Goal: Communication & Community: Answer question/provide support

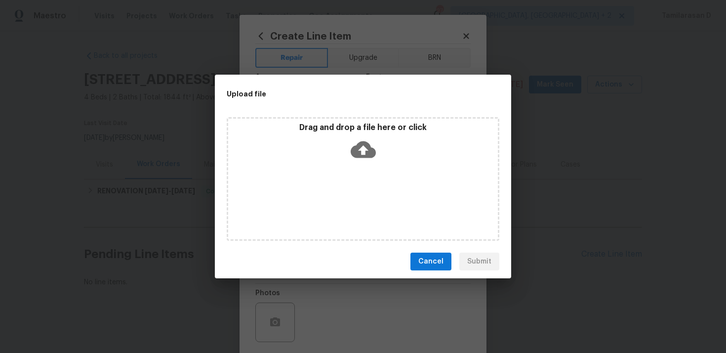
scroll to position [52, 0]
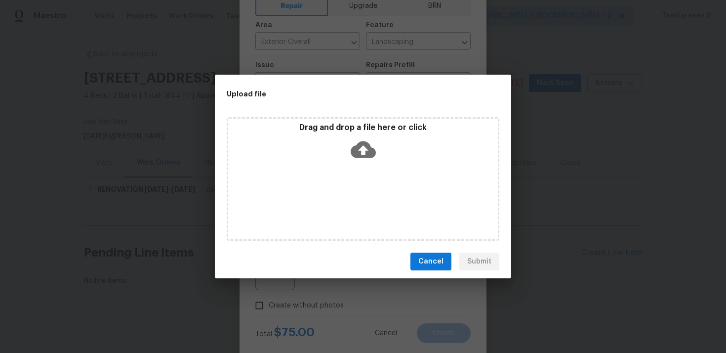
click at [427, 257] on span "Cancel" at bounding box center [430, 261] width 25 height 12
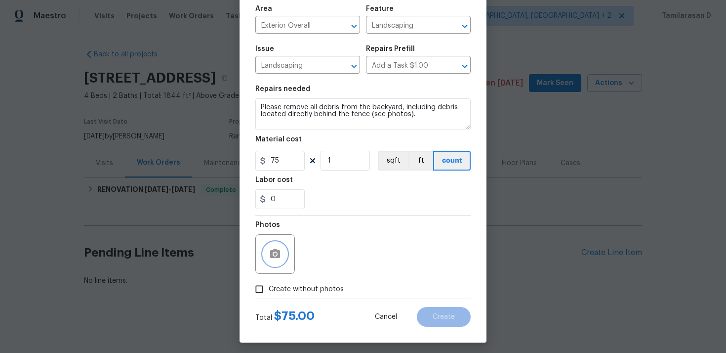
scroll to position [73, 0]
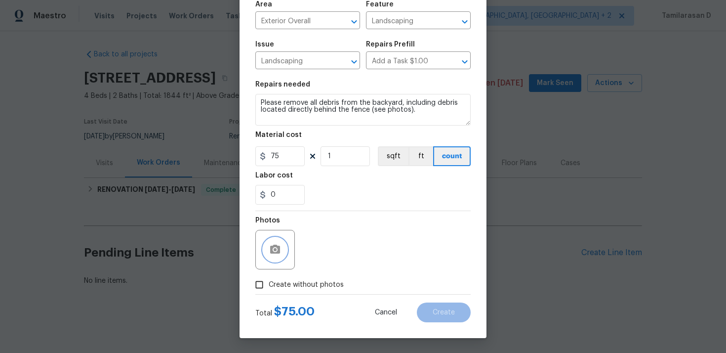
click at [267, 256] on button "button" at bounding box center [275, 250] width 24 height 24
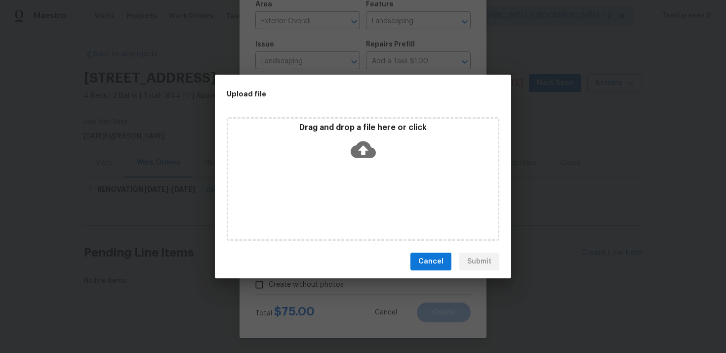
click at [359, 139] on icon at bounding box center [363, 149] width 25 height 25
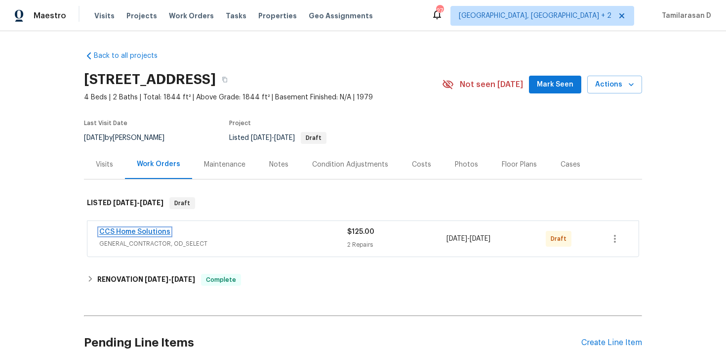
click at [132, 234] on link "CCS Home Solutions" at bounding box center [134, 231] width 71 height 7
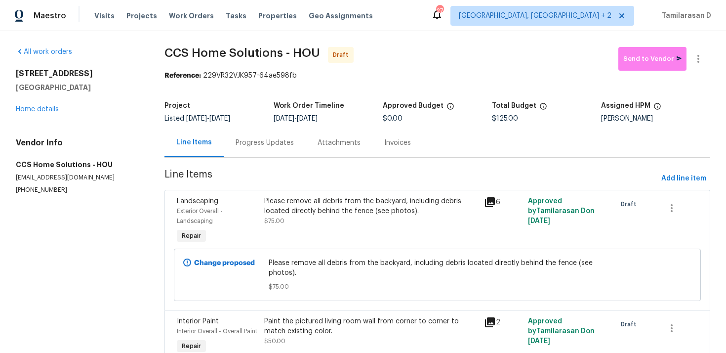
click at [248, 145] on div "Progress Updates" at bounding box center [265, 143] width 58 height 10
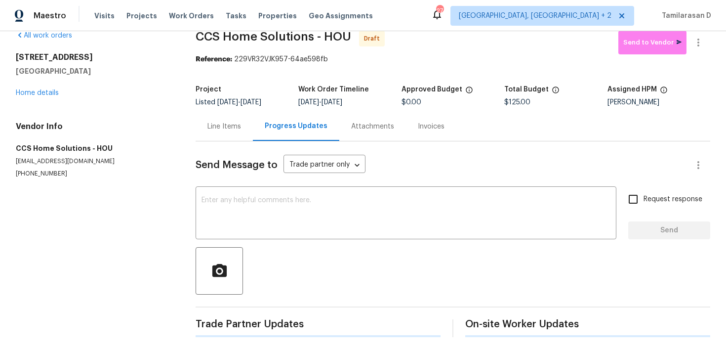
scroll to position [14, 0]
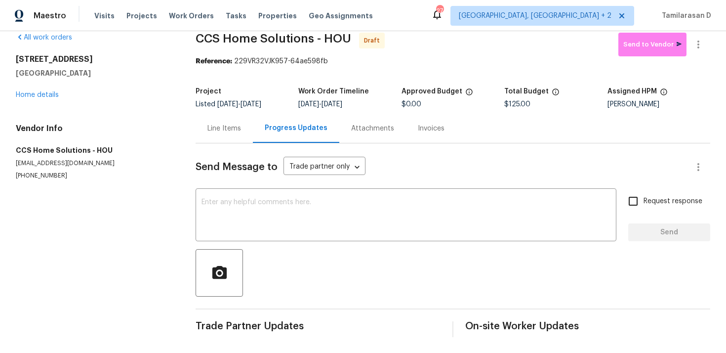
click at [241, 187] on div "Send Message to Trade partner only Trade partner only ​ x ​ Request response Se…" at bounding box center [453, 240] width 515 height 194
click at [235, 201] on textarea at bounding box center [406, 216] width 409 height 35
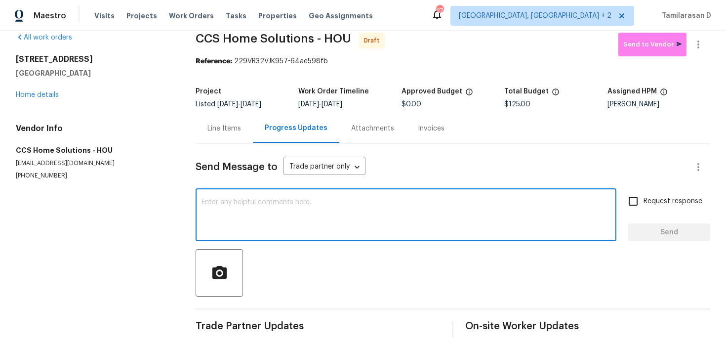
paste textarea "Hey, this is Tamil from Opendoor. I’m confirming you received the WO for the pr…"
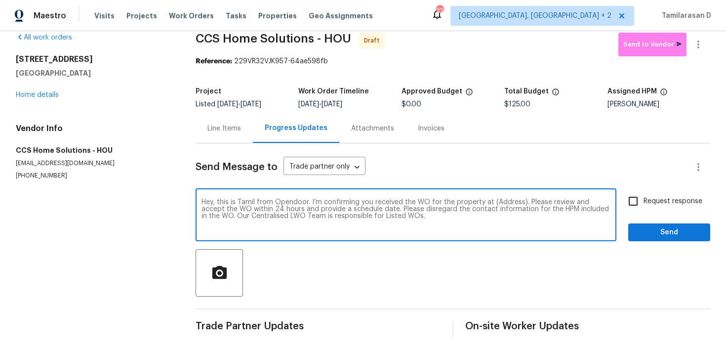
click at [507, 199] on textarea "Hey, this is Tamil from Opendoor. I’m confirming you received the WO for the pr…" at bounding box center [406, 216] width 409 height 35
paste textarea "6314 Northport Dr, Houston, TX 77049"
type textarea "Hey, this is Tamil from Opendoor. I’m confirming you received the WO for the pr…"
click at [636, 200] on input "Request response" at bounding box center [633, 201] width 21 height 21
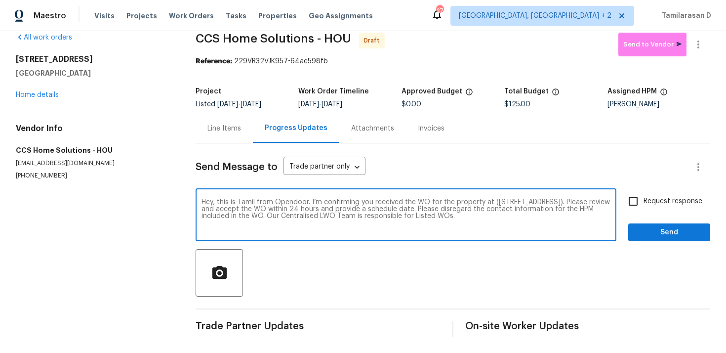
checkbox input "true"
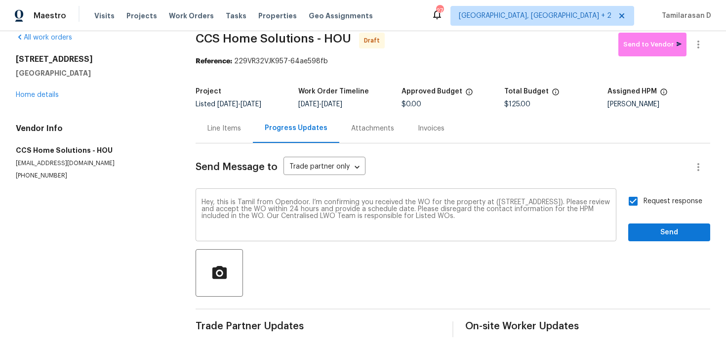
click at [545, 217] on textarea "Hey, this is Tamil from Opendoor. I’m confirming you received the WO for the pr…" at bounding box center [406, 216] width 409 height 35
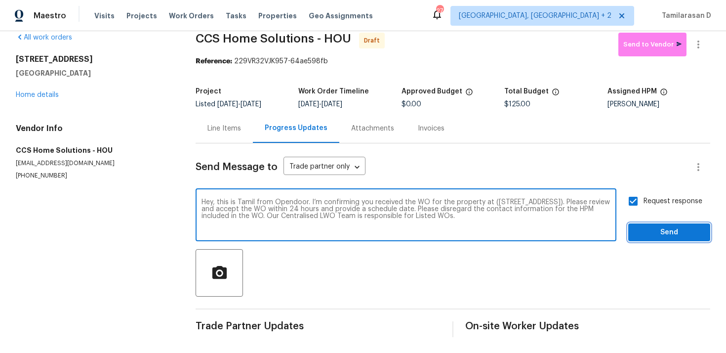
click at [656, 229] on span "Send" at bounding box center [669, 232] width 66 height 12
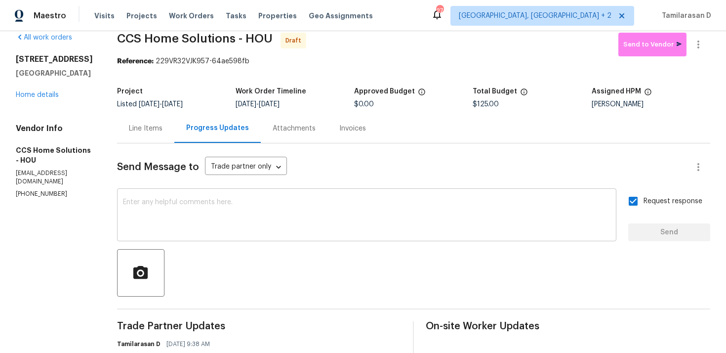
click at [218, 228] on textarea at bounding box center [366, 216] width 487 height 35
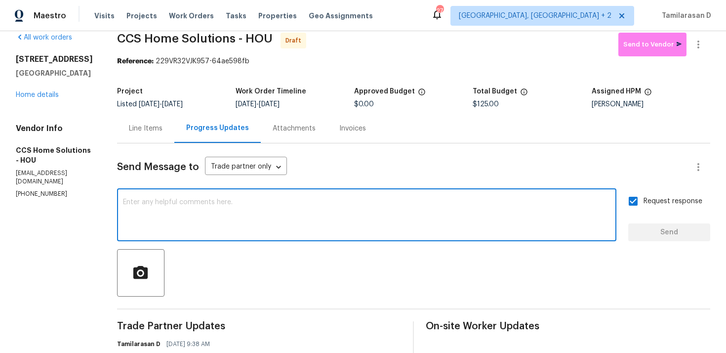
paste textarea "Attention All Work Orders must include before-photos (both close-up and wide-an…"
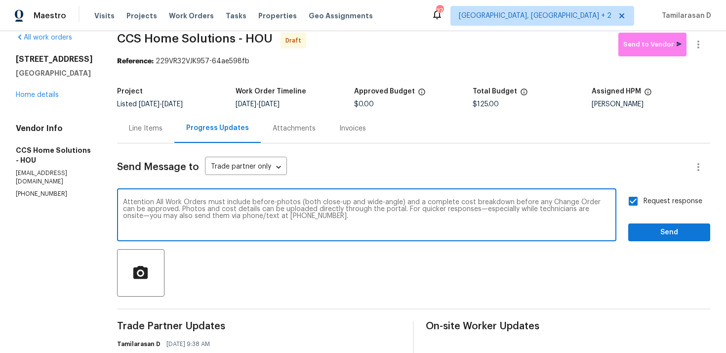
type textarea "Attention All Work Orders must include before-photos (both close-up and wide-an…"
click at [655, 233] on span "Send" at bounding box center [669, 232] width 66 height 12
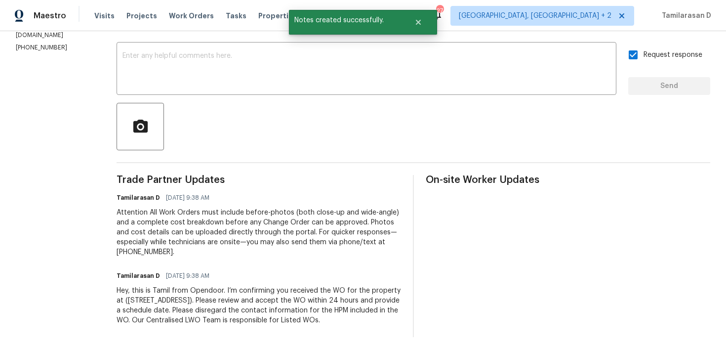
scroll to position [0, 0]
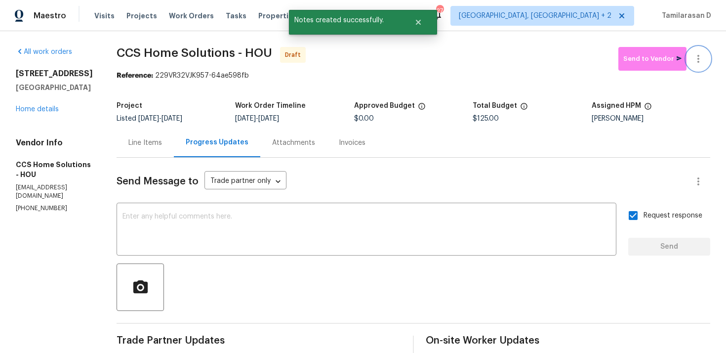
click at [697, 60] on icon "button" at bounding box center [698, 59] width 12 height 12
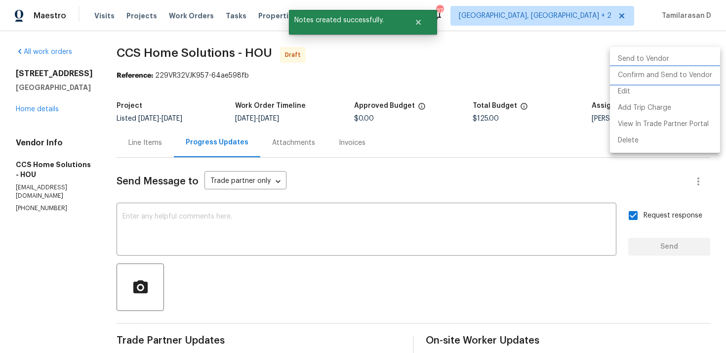
click at [630, 80] on li "Confirm and Send to Vendor" at bounding box center [665, 75] width 110 height 16
click at [535, 61] on div at bounding box center [363, 176] width 726 height 353
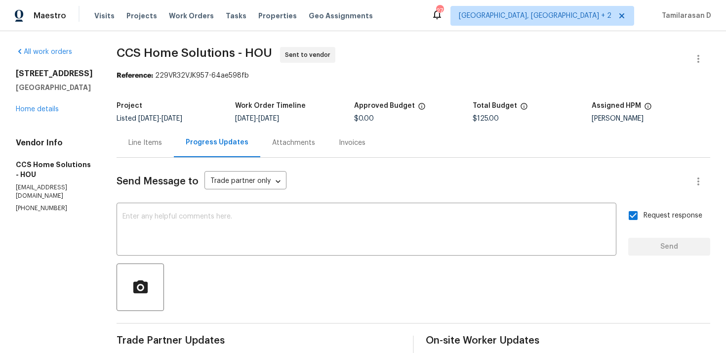
click at [210, 86] on section "CCS Home Solutions - HOU Sent to vendor Reference: 229VR32VJK957-64ae598fb Proj…" at bounding box center [414, 272] width 594 height 450
drag, startPoint x: 119, startPoint y: 53, endPoint x: 243, endPoint y: 54, distance: 125.0
click at [243, 54] on div "All work orders 6314 Northport Dr Houston, TX 77049 Home details Vendor Info CC…" at bounding box center [363, 272] width 726 height 482
copy span "CCS Home Solutions -"
click at [120, 47] on div "All work orders 6314 Northport Dr Houston, TX 77049 Home details Vendor Info CC…" at bounding box center [363, 272] width 726 height 482
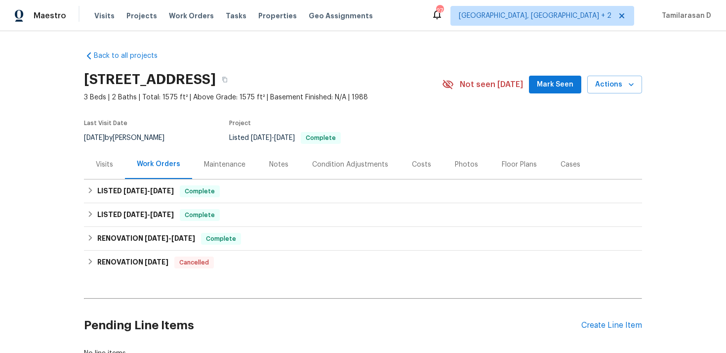
scroll to position [73, 0]
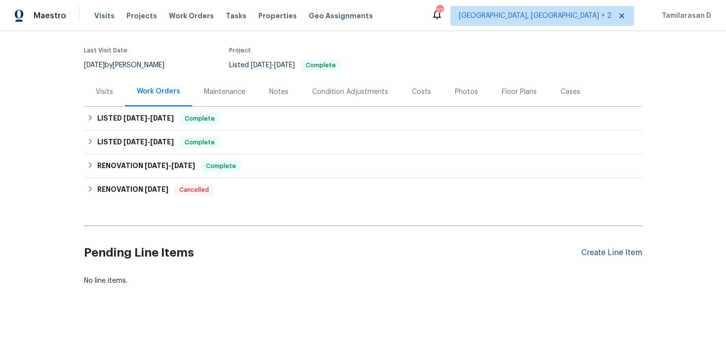
click at [619, 252] on div "Create Line Item" at bounding box center [611, 252] width 61 height 9
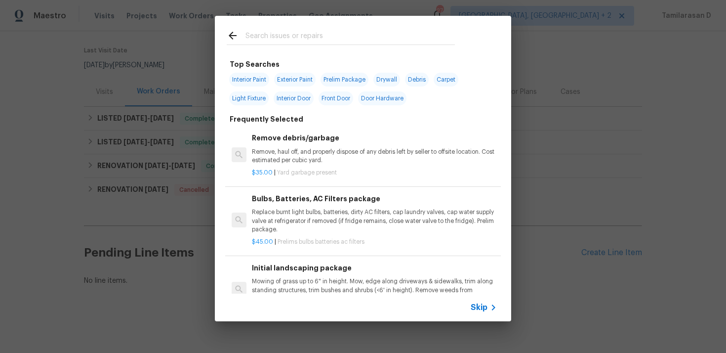
click at [469, 305] on div "Skip" at bounding box center [363, 307] width 296 height 28
click at [473, 309] on span "Skip" at bounding box center [479, 307] width 17 height 10
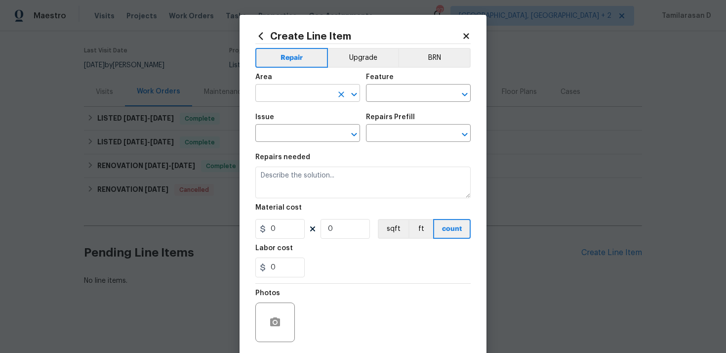
click at [294, 96] on input "text" at bounding box center [293, 93] width 77 height 15
click at [298, 130] on li "Interior Overall" at bounding box center [307, 132] width 105 height 16
type input "Interior Overall"
click at [400, 99] on input "text" at bounding box center [404, 93] width 77 height 15
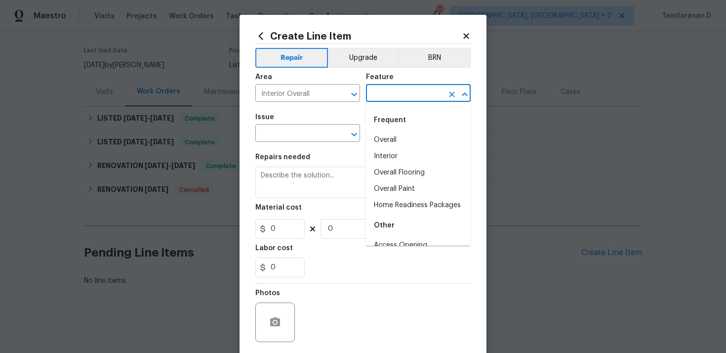
type input "v"
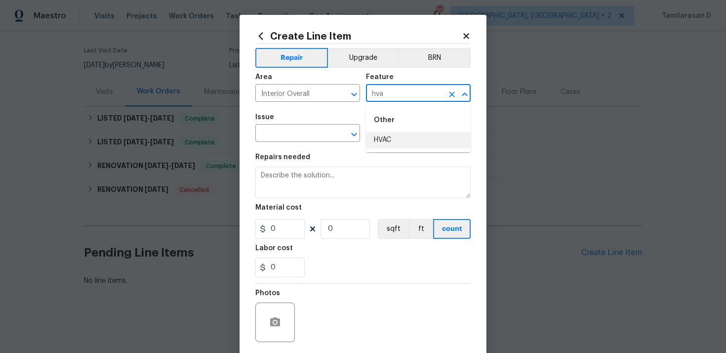
click at [385, 136] on li "HVAC" at bounding box center [418, 140] width 105 height 16
type input "HVAC"
click at [288, 131] on input "text" at bounding box center [293, 133] width 77 height 15
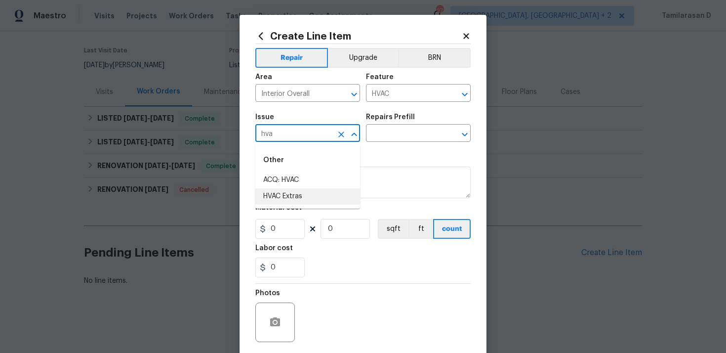
click at [290, 198] on li "HVAC Extras" at bounding box center [307, 196] width 105 height 16
type input "HVAC Extras"
click at [373, 134] on input "text" at bounding box center [404, 133] width 77 height 15
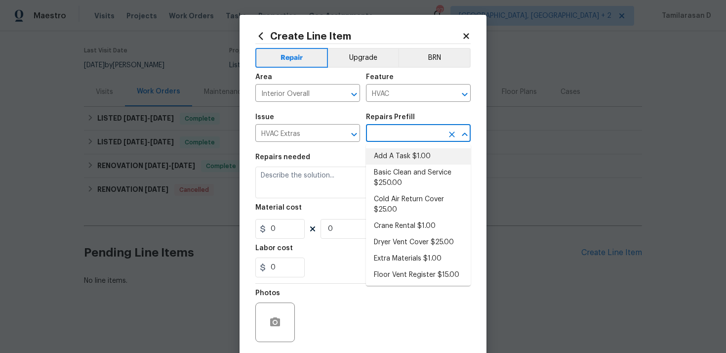
click at [388, 155] on li "Add A Task $1.00" at bounding box center [418, 156] width 105 height 16
type input "Add A Task $1.00"
type textarea "HPM to detail"
type input "1"
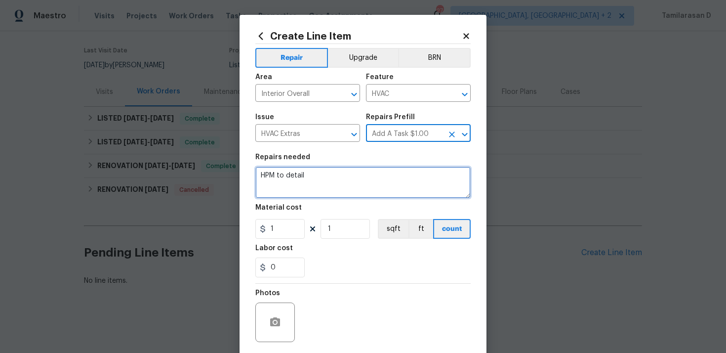
click at [322, 174] on textarea "HPM to detail" at bounding box center [362, 182] width 215 height 32
paste textarea "Inspect and repair/replace non-functioning thermostat to restore proper operati…"
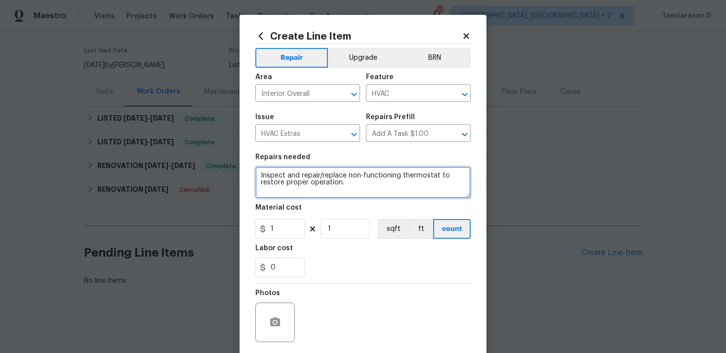
type textarea "Inspect and repair/replace non-functioning thermostat to restore proper operati…"
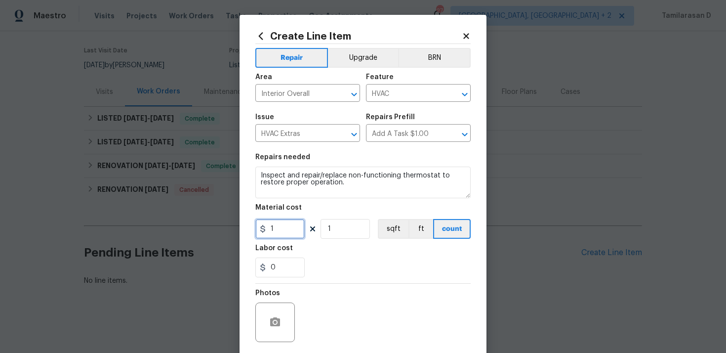
click at [289, 224] on input "1" at bounding box center [279, 229] width 49 height 20
type input "75"
click at [324, 250] on div "Labor cost" at bounding box center [362, 250] width 215 height 13
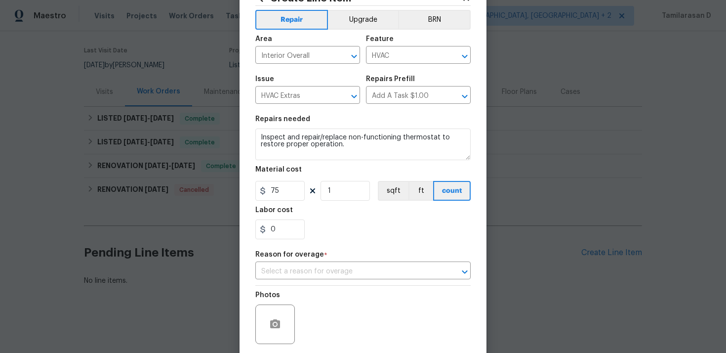
scroll to position [85, 0]
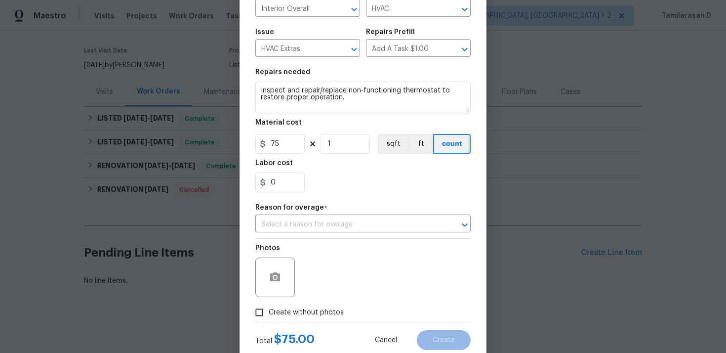
click at [286, 238] on div "Repair Upgrade BRN Area Interior Overall ​ Feature HVAC ​ Issue HVAC Extras ​ R…" at bounding box center [362, 140] width 215 height 363
click at [294, 228] on input "text" at bounding box center [349, 224] width 188 height 15
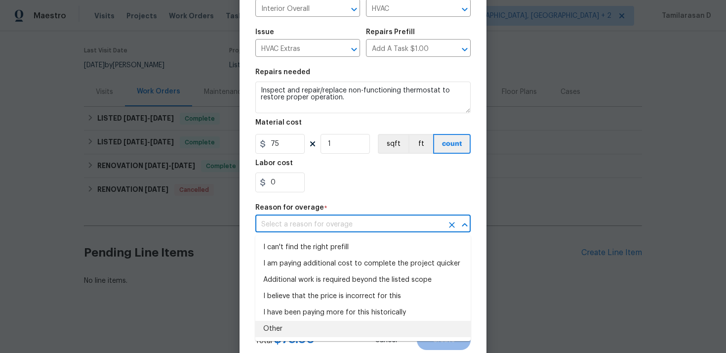
click at [285, 327] on li "Other" at bounding box center [362, 329] width 215 height 16
type input "Other"
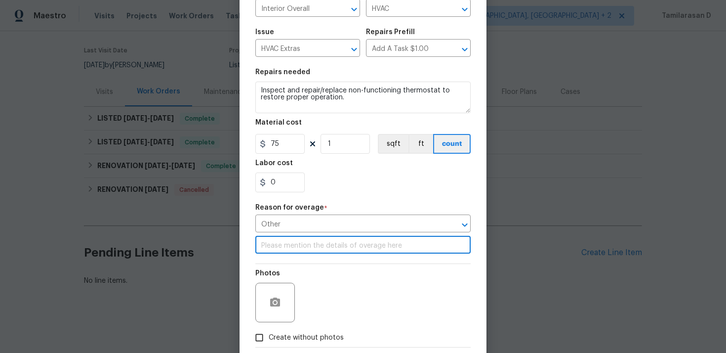
click at [296, 251] on input "text" at bounding box center [362, 245] width 215 height 15
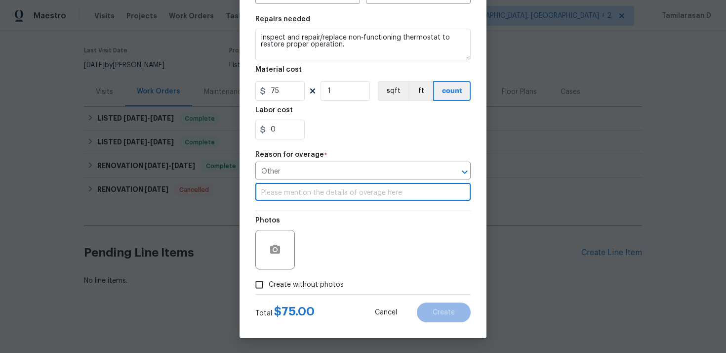
click at [307, 248] on div "Photos" at bounding box center [362, 243] width 215 height 64
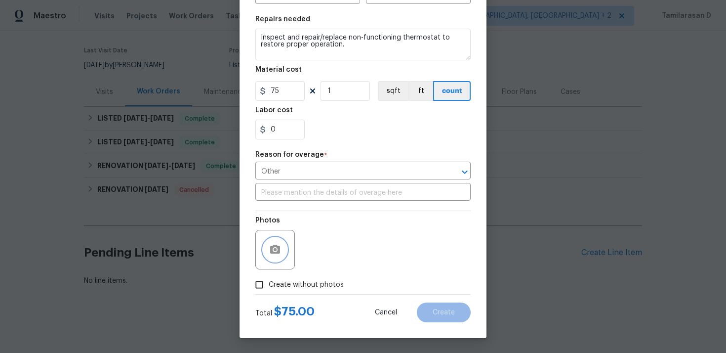
click at [273, 242] on button "button" at bounding box center [275, 250] width 24 height 24
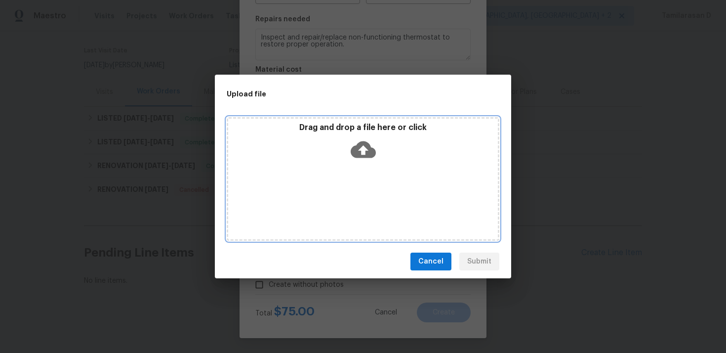
click at [364, 150] on icon at bounding box center [363, 149] width 25 height 25
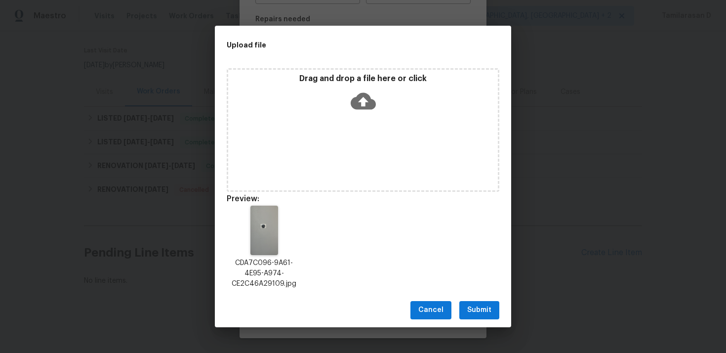
click at [478, 309] on span "Submit" at bounding box center [479, 310] width 24 height 12
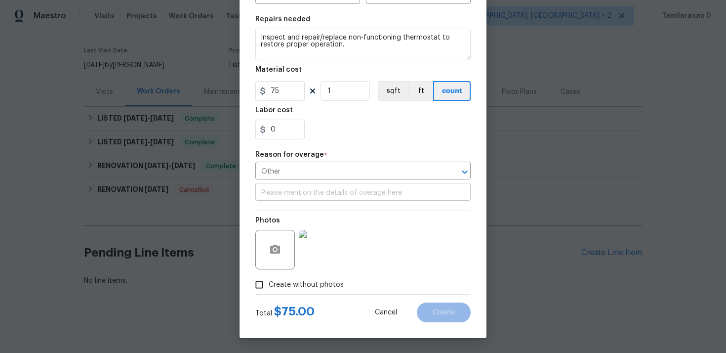
click at [298, 196] on input "text" at bounding box center [362, 192] width 215 height 15
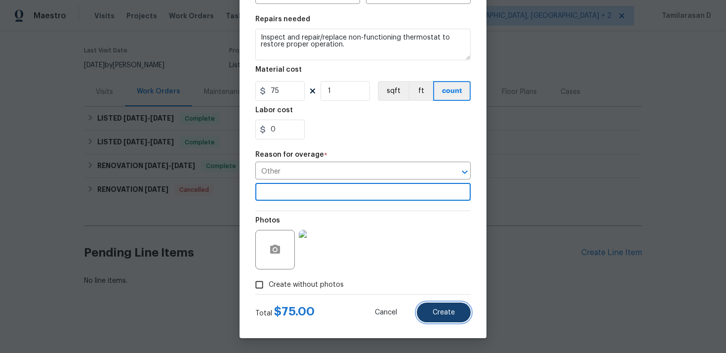
click at [442, 318] on button "Create" at bounding box center [444, 312] width 54 height 20
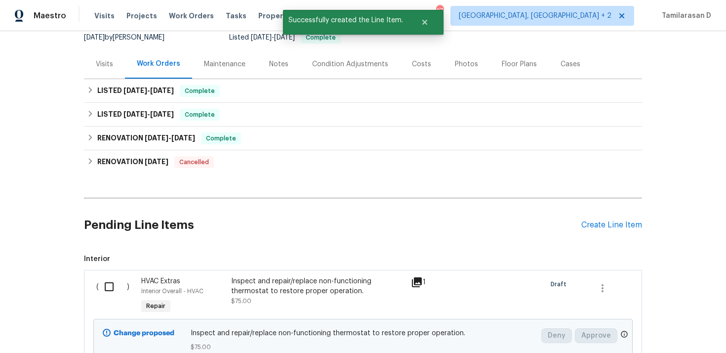
scroll to position [141, 0]
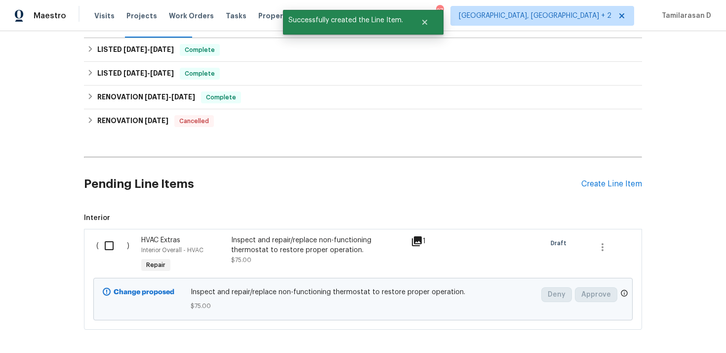
click at [106, 242] on input "checkbox" at bounding box center [113, 245] width 28 height 21
checkbox input "true"
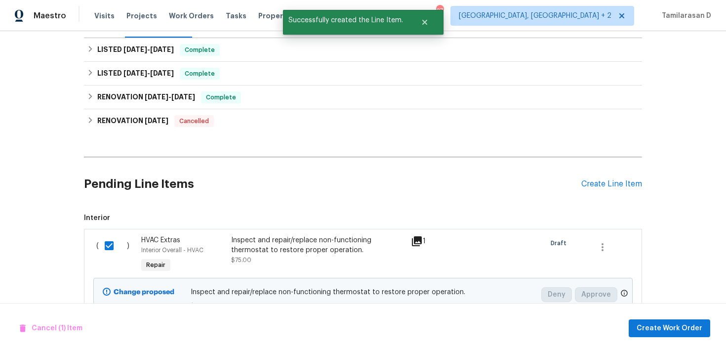
scroll to position [185, 0]
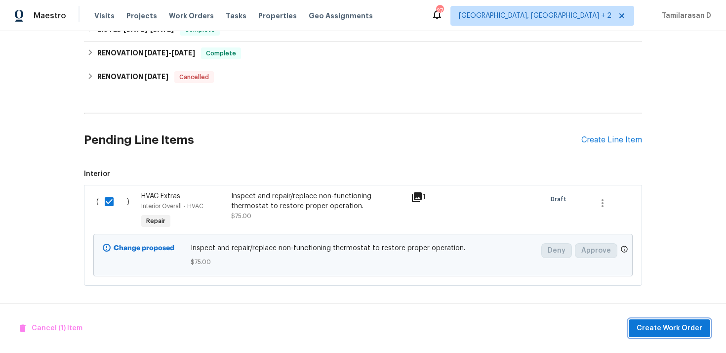
click at [702, 325] on span "Create Work Order" at bounding box center [670, 328] width 66 height 12
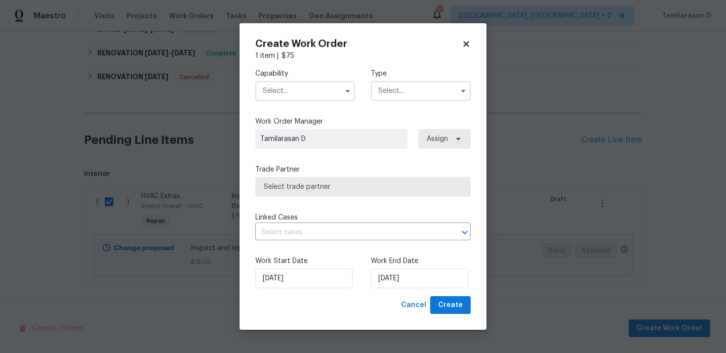
click at [409, 87] on input "text" at bounding box center [421, 91] width 100 height 20
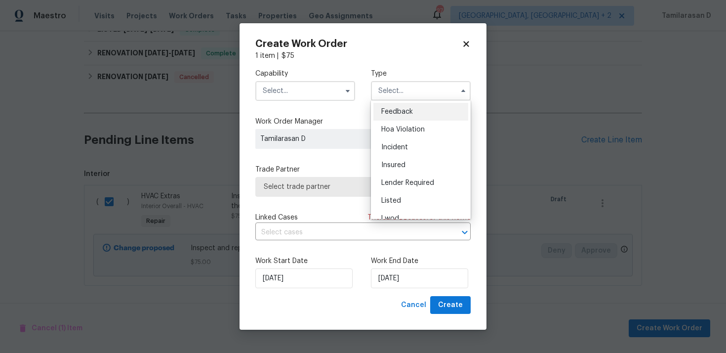
click at [397, 112] on span "Feedback" at bounding box center [397, 111] width 32 height 7
type input "Feedback"
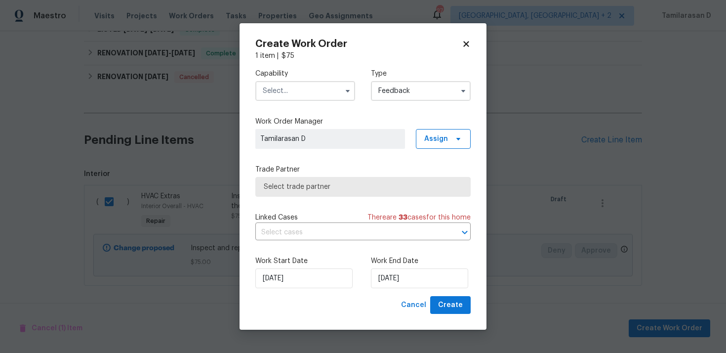
click at [317, 92] on input "text" at bounding box center [305, 91] width 100 height 20
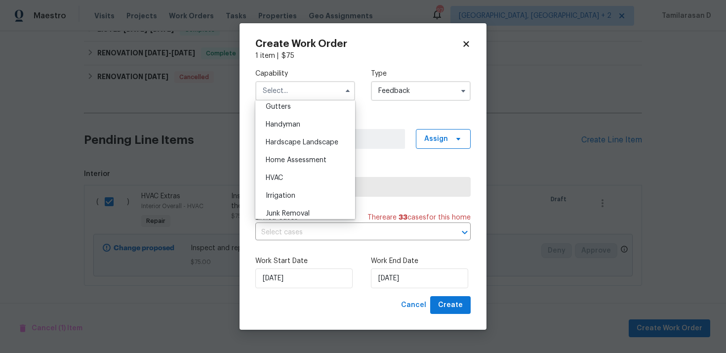
scroll to position [529, 0]
click at [282, 173] on div "HVAC" at bounding box center [305, 179] width 95 height 18
type input "HVAC"
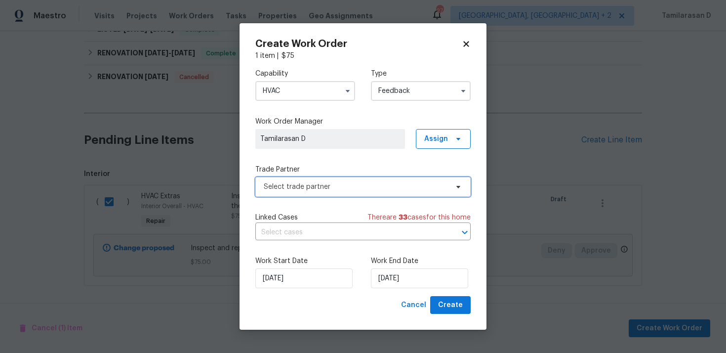
click at [295, 184] on span "Select trade partner" at bounding box center [356, 187] width 184 height 10
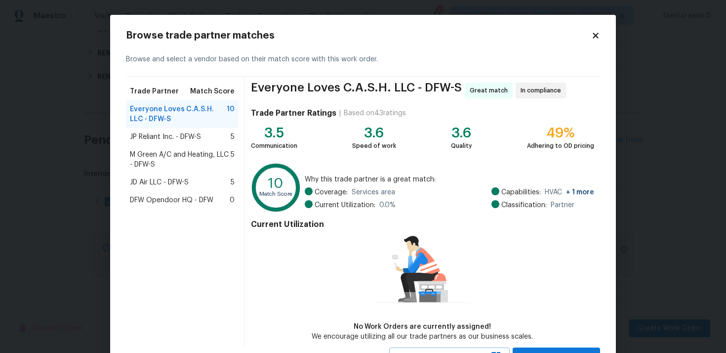
click at [169, 130] on div "JP Reliant Inc. - DFW-S 5" at bounding box center [182, 137] width 113 height 18
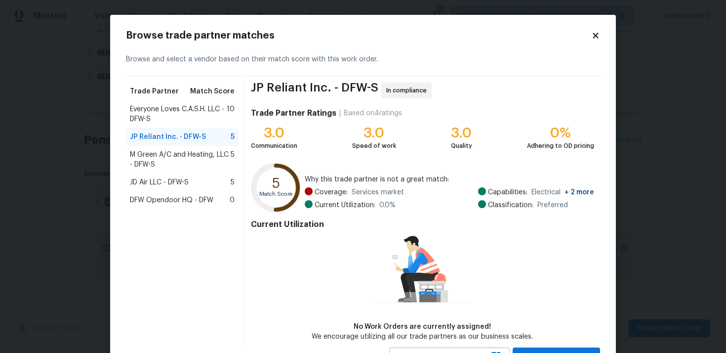
click at [177, 163] on span "M Green A/C and Heating, LLC - DFW-S" at bounding box center [180, 160] width 101 height 20
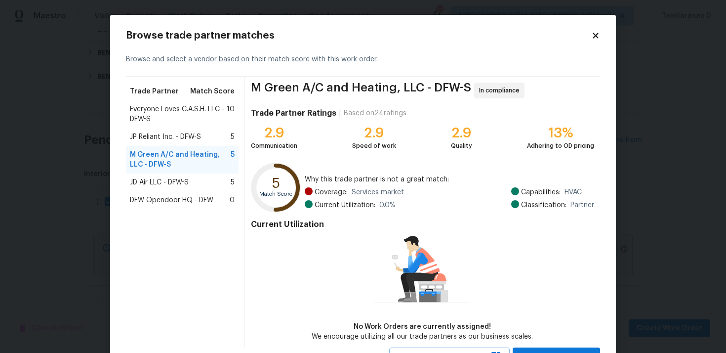
scroll to position [26, 0]
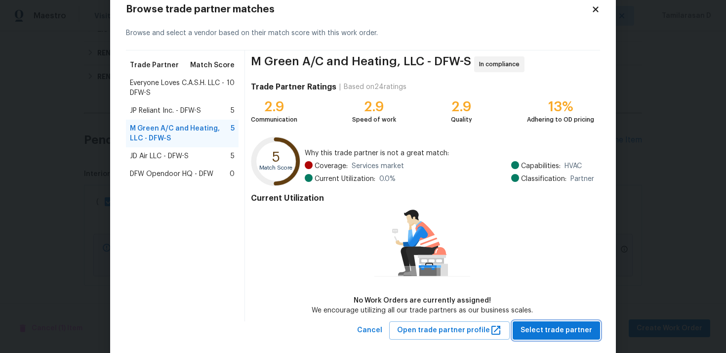
click at [559, 324] on span "Select trade partner" at bounding box center [557, 330] width 72 height 12
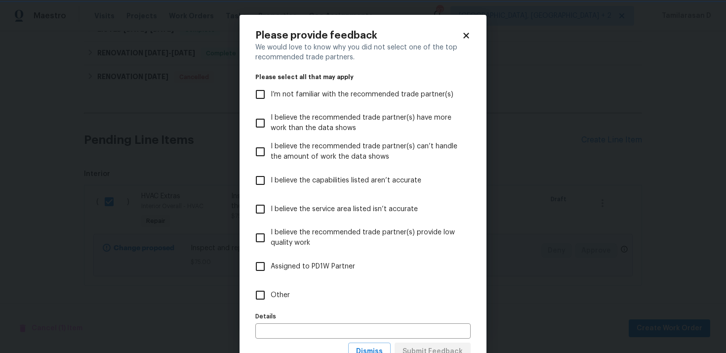
scroll to position [0, 0]
click at [339, 303] on label "Other" at bounding box center [356, 295] width 213 height 29
click at [271, 303] on input "Other" at bounding box center [260, 294] width 21 height 21
checkbox input "true"
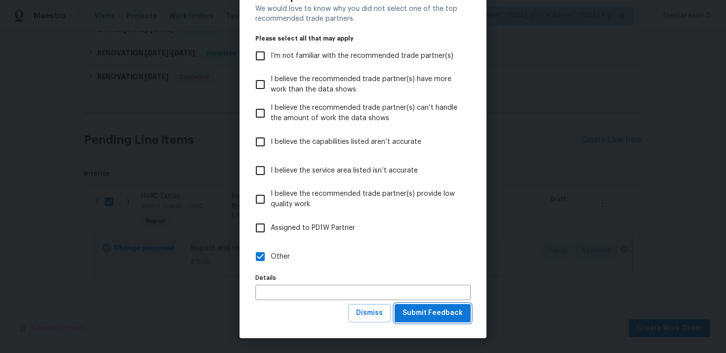
click at [414, 309] on span "Submit Feedback" at bounding box center [433, 313] width 60 height 12
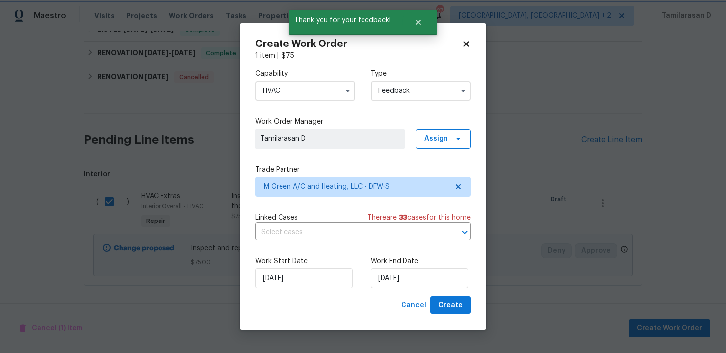
scroll to position [0, 0]
click at [400, 272] on input "15/09/2025" at bounding box center [419, 278] width 97 height 20
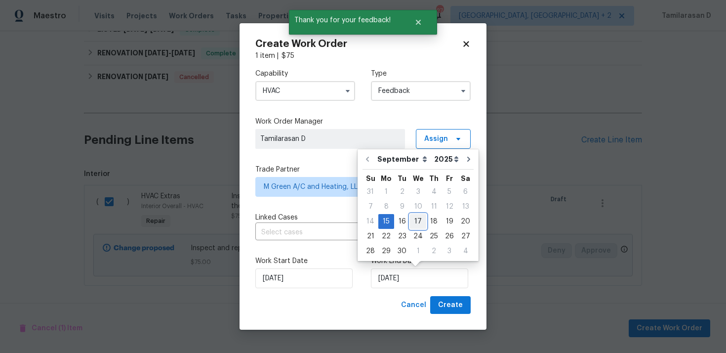
click at [414, 219] on div "17" at bounding box center [418, 221] width 16 height 14
type input "17/09/2025"
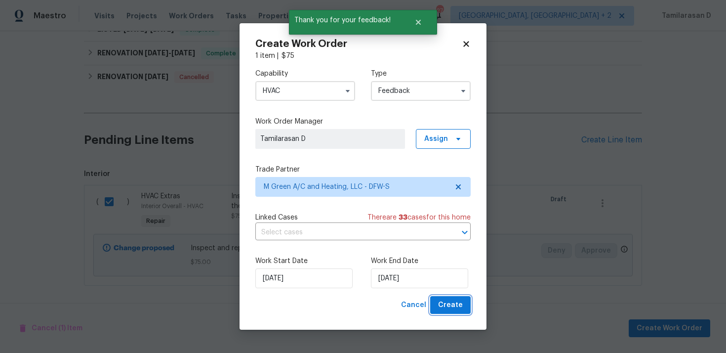
click at [449, 306] on span "Create" at bounding box center [450, 305] width 25 height 12
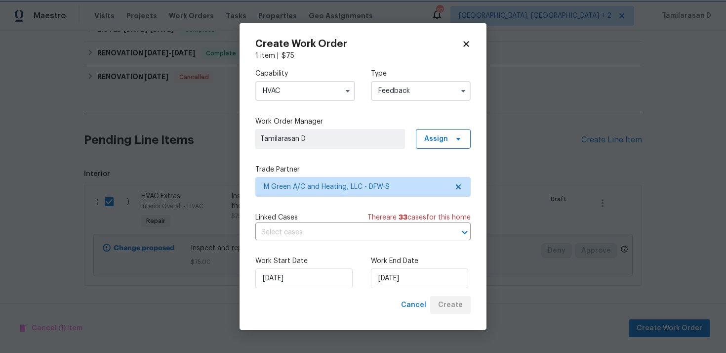
checkbox input "false"
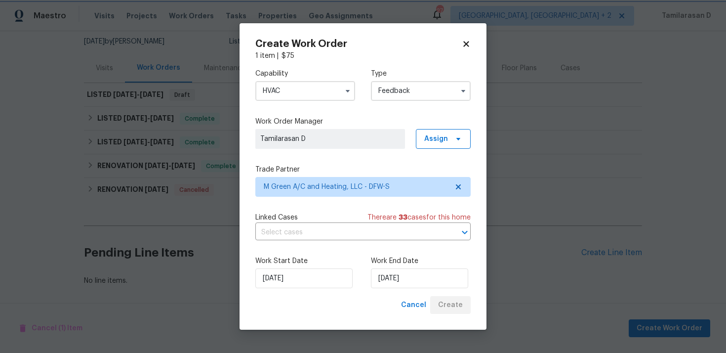
scroll to position [96, 0]
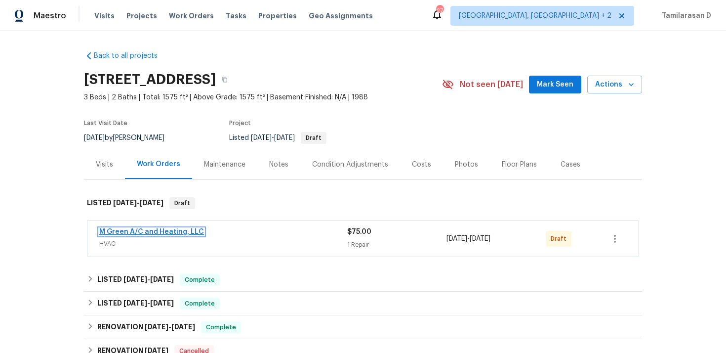
click at [131, 230] on link "M Green A/C and Heating, LLC" at bounding box center [151, 231] width 105 height 7
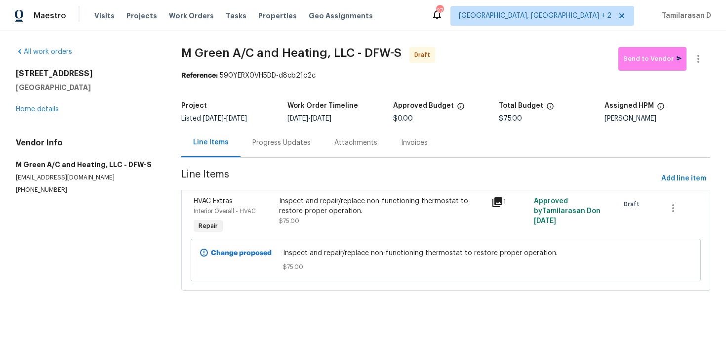
click at [272, 140] on div "Progress Updates" at bounding box center [281, 143] width 58 height 10
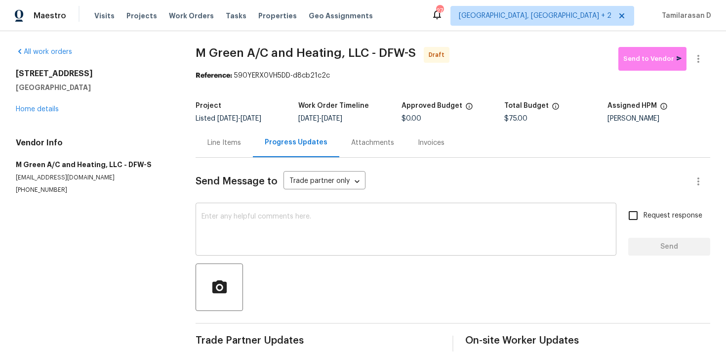
scroll to position [14, 0]
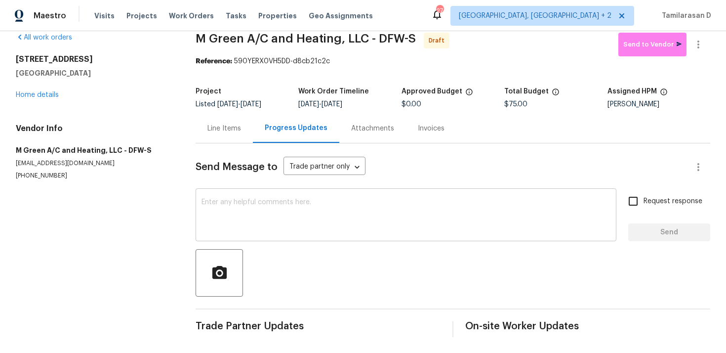
click at [210, 207] on textarea at bounding box center [406, 216] width 409 height 35
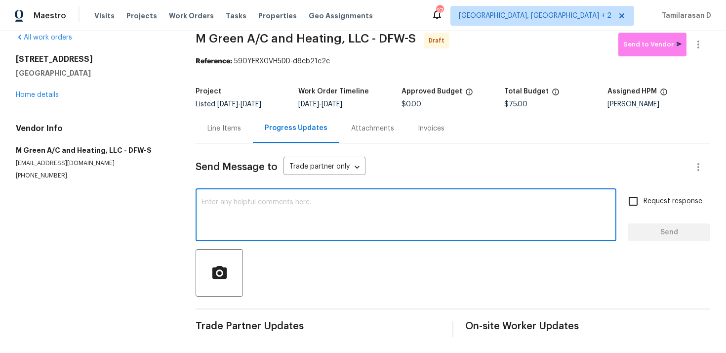
click at [223, 204] on textarea at bounding box center [406, 216] width 409 height 35
paste textarea "Hey, this is Tamil from Opendoor. I’m confirming you received the WO for the pr…"
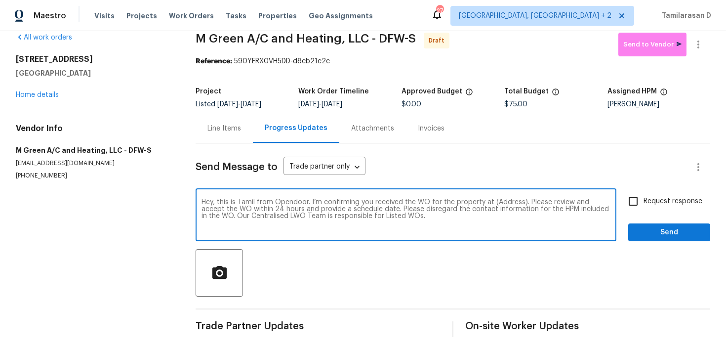
click at [503, 198] on div "Hey, this is Tamil from Opendoor. I’m confirming you received the WO for the pr…" at bounding box center [406, 216] width 421 height 50
click at [501, 200] on textarea "Hey, this is Tamil from Opendoor. I’m confirming you received the WO for the pr…" at bounding box center [406, 216] width 409 height 35
paste textarea "6808 Driffield Cir E, North Richland Hills, TX 76182"
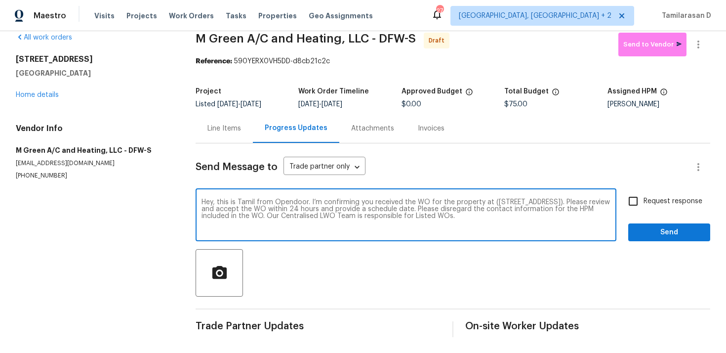
type textarea "Hey, this is Tamil from Opendoor. I’m confirming you received the WO for the pr…"
click at [638, 196] on input "Request response" at bounding box center [633, 201] width 21 height 21
checkbox input "true"
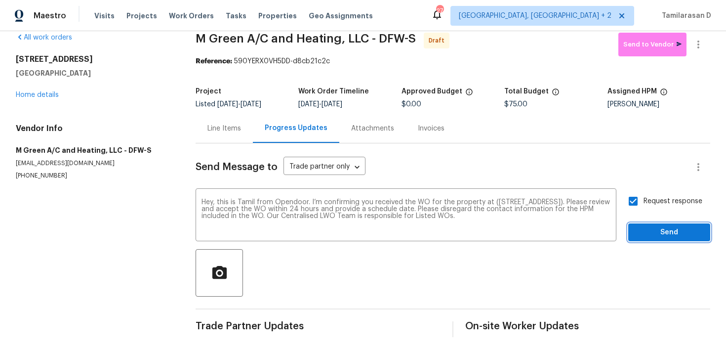
click at [667, 233] on span "Send" at bounding box center [669, 232] width 66 height 12
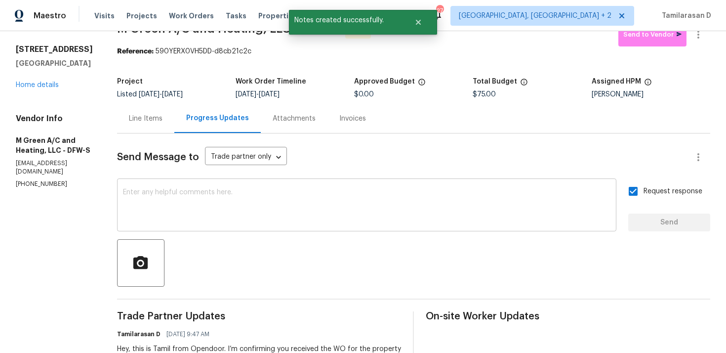
scroll to position [0, 0]
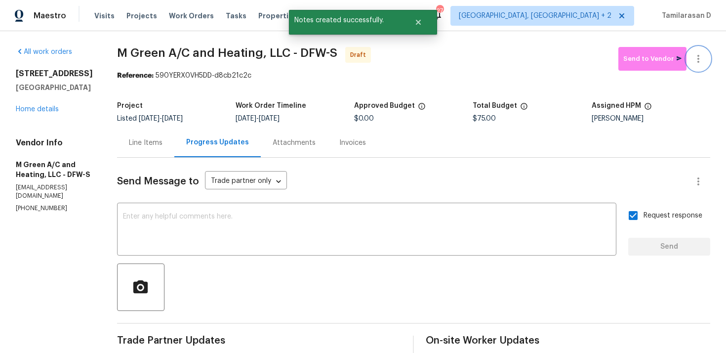
click at [699, 49] on button "button" at bounding box center [699, 59] width 24 height 24
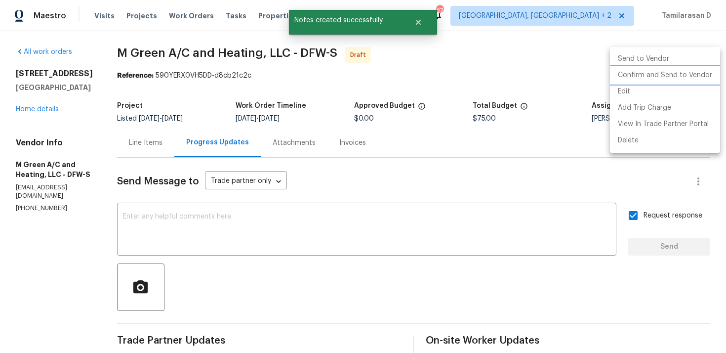
click at [644, 77] on li "Confirm and Send to Vendor" at bounding box center [665, 75] width 110 height 16
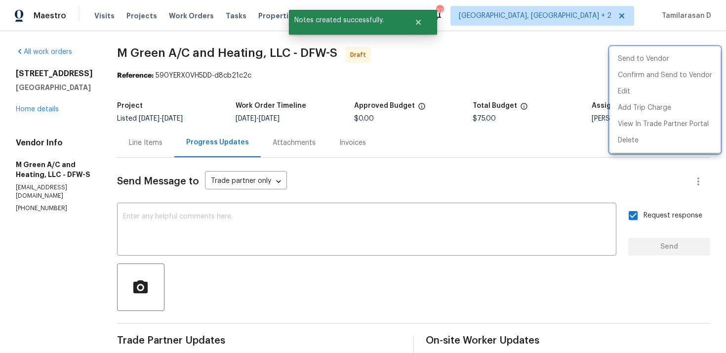
click at [489, 51] on div at bounding box center [363, 176] width 726 height 353
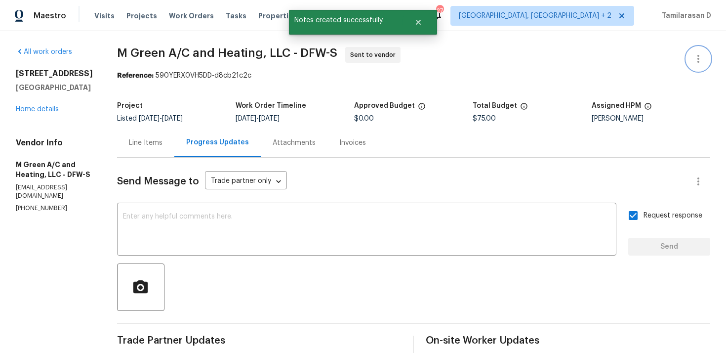
scroll to position [92, 0]
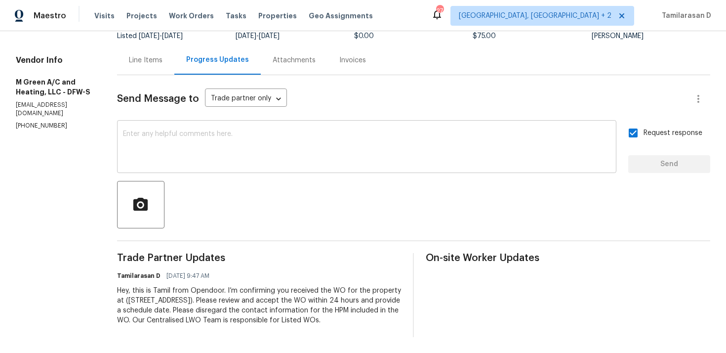
click at [210, 149] on textarea at bounding box center [366, 147] width 487 height 35
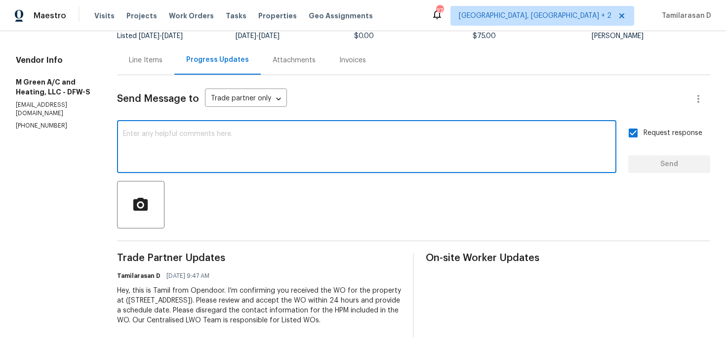
paste textarea "Attention All Work Orders must include before-photos (both close-up and wide-an…"
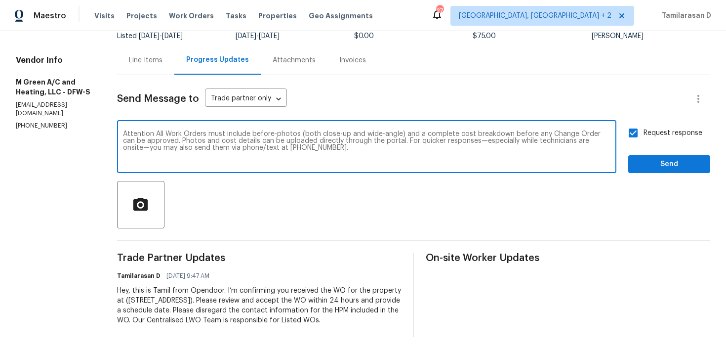
type textarea "Attention All Work Orders must include before-photos (both close-up and wide-an…"
click at [655, 158] on span "Send" at bounding box center [669, 164] width 66 height 12
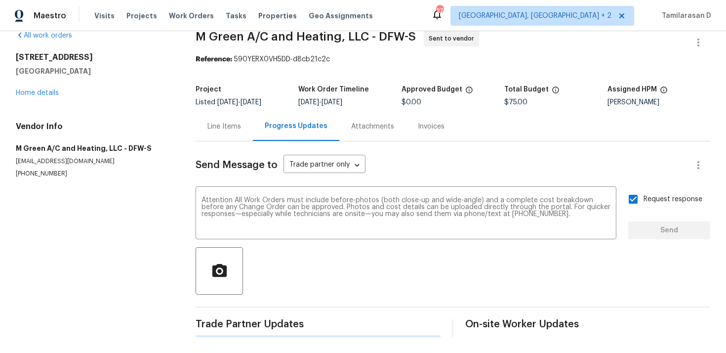
click at [606, 135] on div "Line Items Progress Updates Attachments Invoices" at bounding box center [453, 127] width 515 height 30
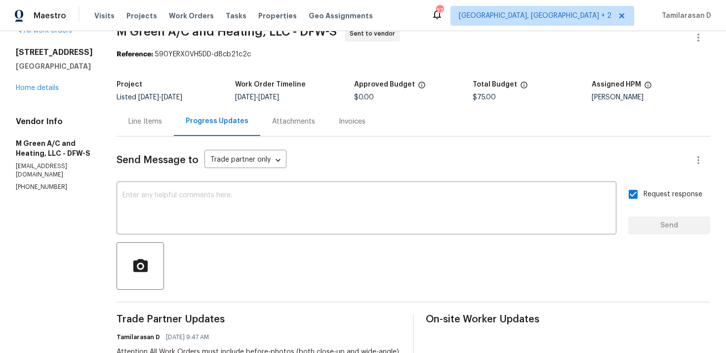
scroll to position [6, 0]
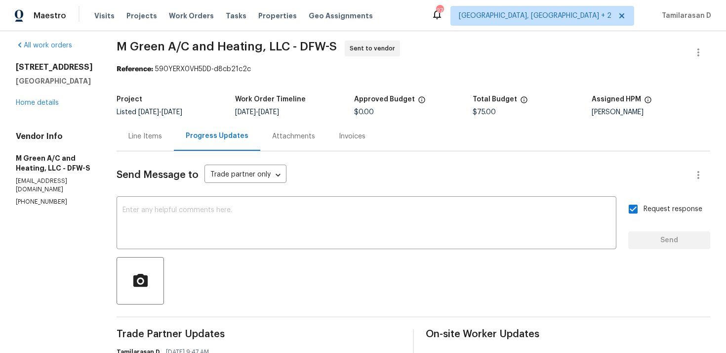
click at [327, 82] on section "M Green A/C and Heating, LLC - DFW-S Sent to vendor Reference: 590YERX0VH5DD-d8…" at bounding box center [414, 265] width 594 height 450
drag, startPoint x: 141, startPoint y: 45, endPoint x: 213, endPoint y: 44, distance: 72.1
click at [213, 44] on span "M Green A/C and Heating, LLC - DFW-S" at bounding box center [227, 46] width 220 height 12
copy span "M Green A/C"
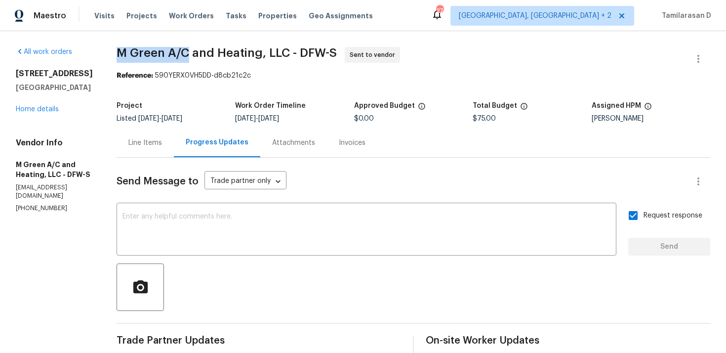
click at [133, 39] on div "All work orders 6808 Driffield Cir E North Richland Hills, TX 76182 Home detail…" at bounding box center [363, 272] width 726 height 482
click at [204, 95] on section "M Green A/C and Heating, LLC - DFW-S Sent to vendor Reference: 590YERX0VH5DD-d8…" at bounding box center [414, 272] width 594 height 450
click at [204, 96] on section "M Green A/C and Heating, LLC - DFW-S Sent to vendor Reference: 590YERX0VH5DD-d8…" at bounding box center [414, 272] width 594 height 450
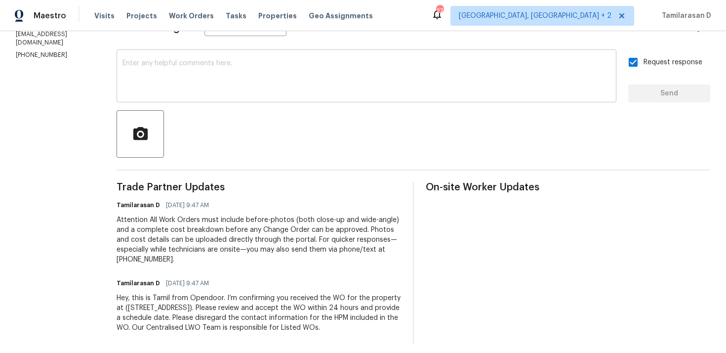
scroll to position [170, 0]
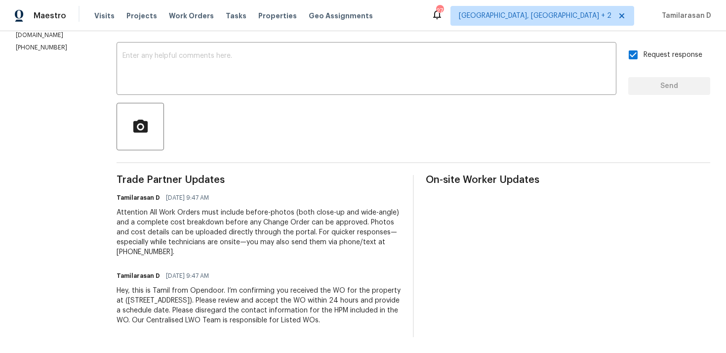
click at [275, 176] on div "Trade Partner Updates Tamilarasan D 09/15/2025 9:47 AM Attention All Work Order…" at bounding box center [259, 256] width 284 height 162
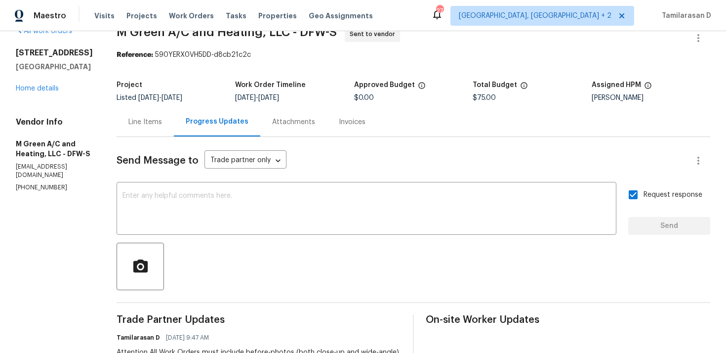
scroll to position [0, 0]
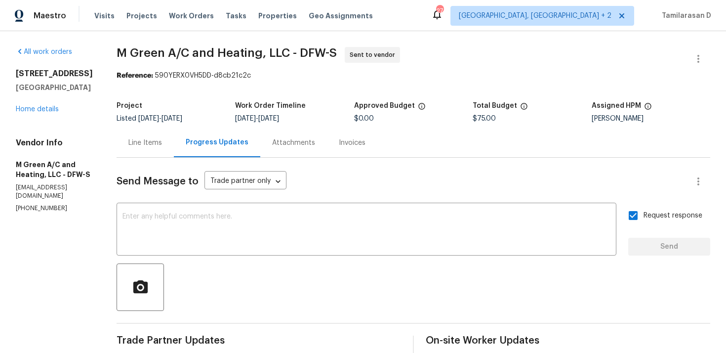
click at [335, 178] on div "Send Message to Trade partner only Trade partner only ​" at bounding box center [402, 181] width 570 height 24
click at [313, 178] on div "Send Message to Trade partner only Trade partner only ​" at bounding box center [402, 181] width 570 height 24
click at [312, 178] on div "Send Message to Trade partner only Trade partner only ​" at bounding box center [402, 181] width 570 height 24
click at [309, 176] on div "Send Message to Trade partner only Trade partner only ​" at bounding box center [402, 181] width 570 height 24
click at [318, 178] on div "Send Message to Trade partner only Trade partner only ​" at bounding box center [402, 181] width 570 height 24
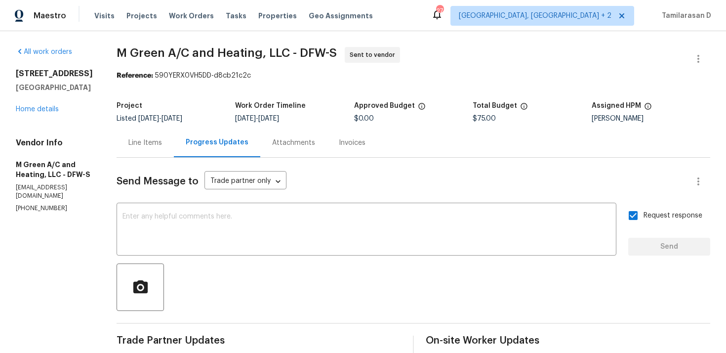
click at [156, 133] on div "Line Items" at bounding box center [145, 142] width 57 height 29
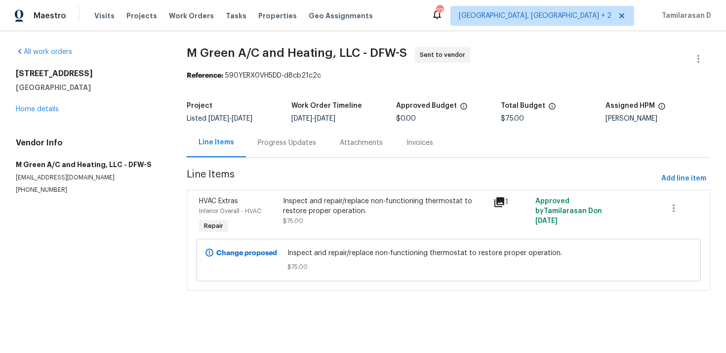
click at [267, 145] on div "Progress Updates" at bounding box center [287, 143] width 58 height 10
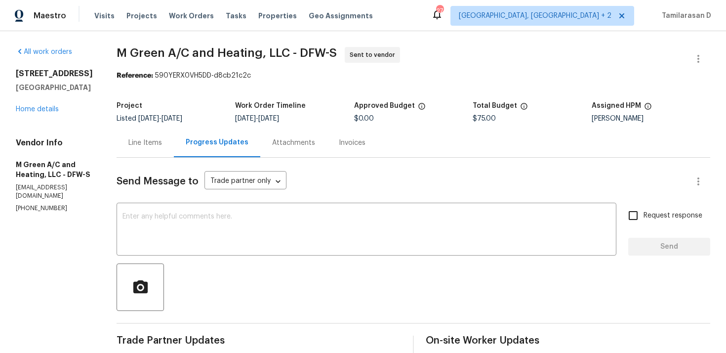
click at [162, 143] on div "Line Items" at bounding box center [145, 143] width 34 height 10
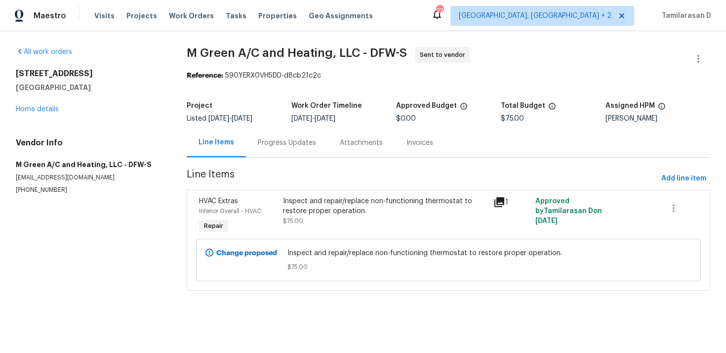
click at [242, 142] on div "Line Items" at bounding box center [216, 142] width 59 height 29
click at [266, 140] on div "Progress Updates" at bounding box center [287, 143] width 58 height 10
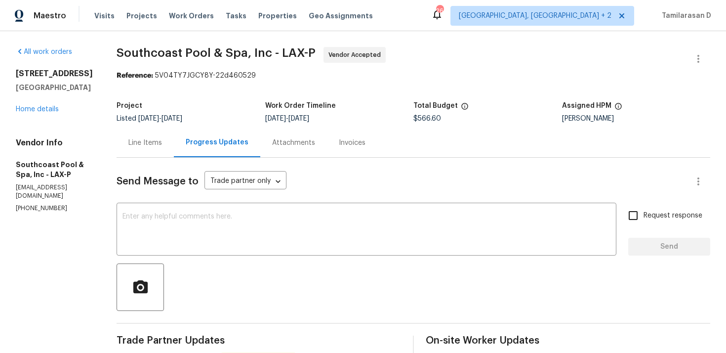
scroll to position [209, 0]
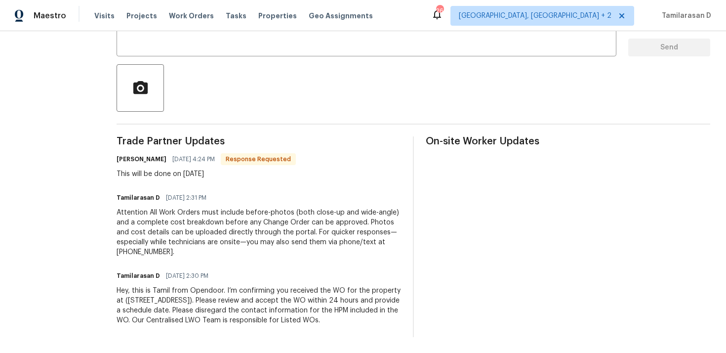
click at [183, 169] on div "This will be done on [DATE]" at bounding box center [206, 174] width 179 height 10
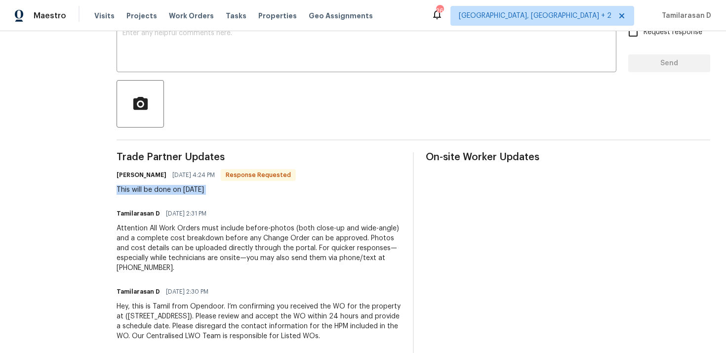
scroll to position [25, 0]
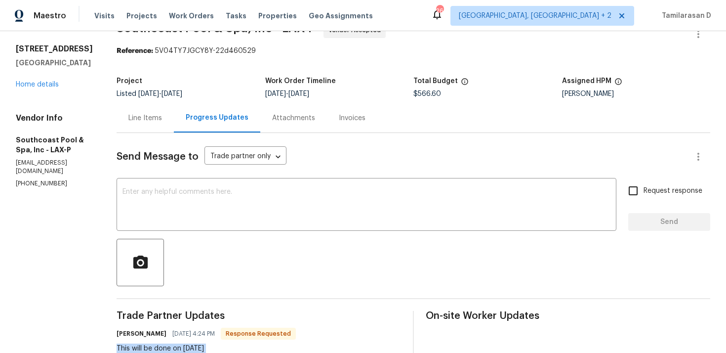
click at [153, 179] on div "Send Message to Trade partner only Trade partner only ​ x ​ Request response Se…" at bounding box center [414, 322] width 594 height 378
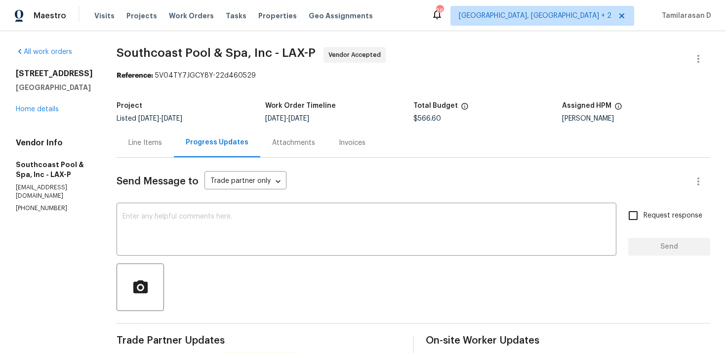
click at [134, 132] on div "Line Items" at bounding box center [145, 142] width 57 height 29
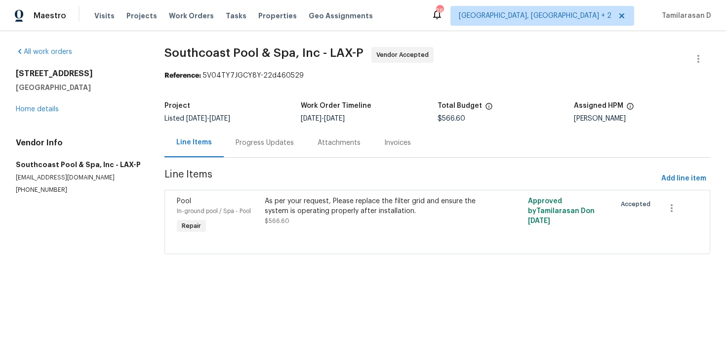
click at [247, 145] on div "Progress Updates" at bounding box center [265, 143] width 58 height 10
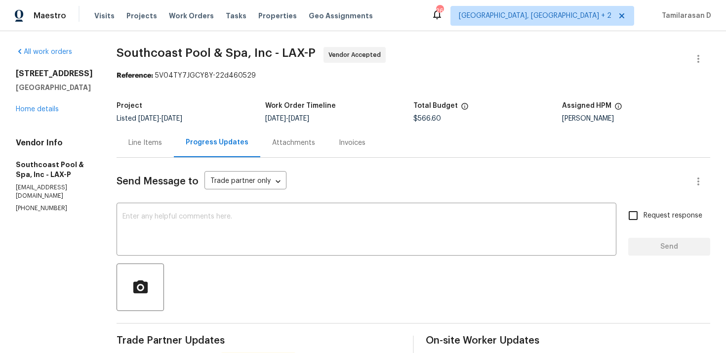
click at [148, 157] on div "Line Items" at bounding box center [145, 142] width 57 height 29
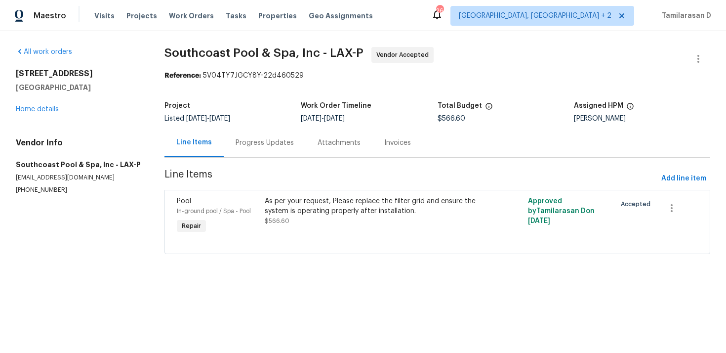
click at [243, 150] on div "Progress Updates" at bounding box center [265, 142] width 82 height 29
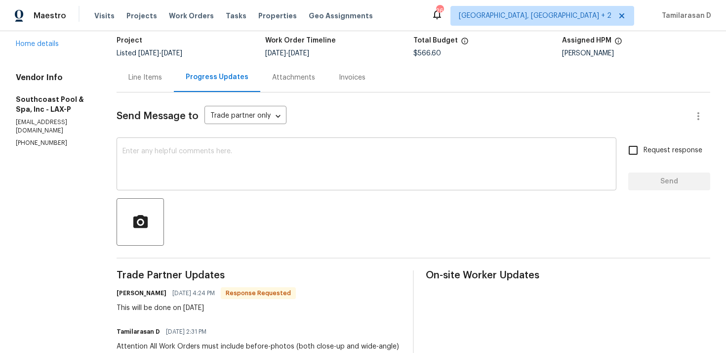
scroll to position [71, 0]
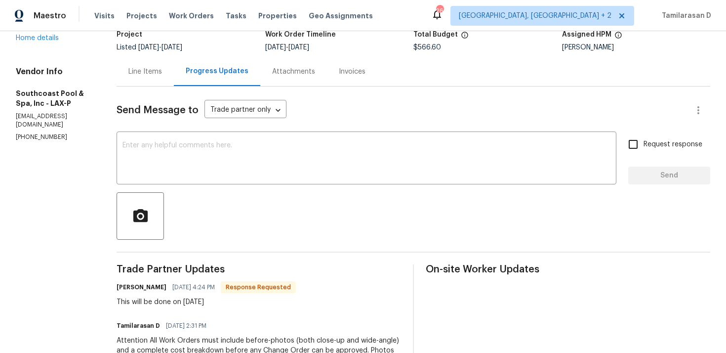
click at [177, 125] on div "Send Message to Trade partner only Trade partner only ​ x ​ Request response Se…" at bounding box center [414, 275] width 594 height 378
click at [171, 136] on div "x ​" at bounding box center [367, 159] width 500 height 50
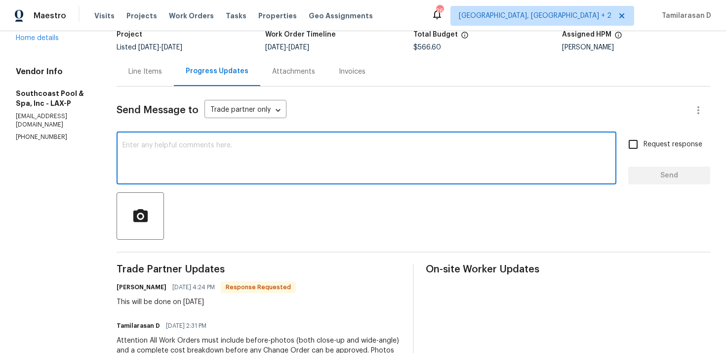
type textarea "T"
type textarea "Alright, Thanks!"
click at [651, 171] on span "Send" at bounding box center [669, 175] width 66 height 12
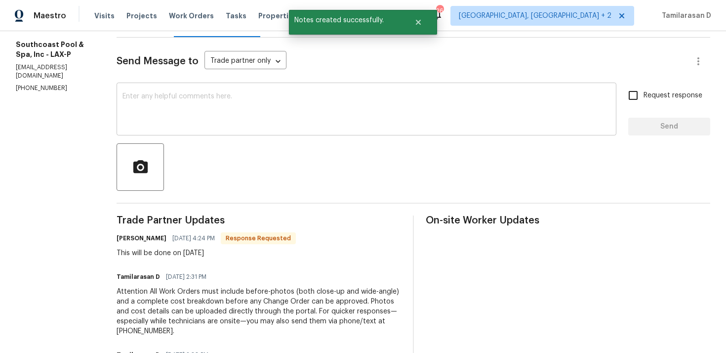
scroll to position [183, 0]
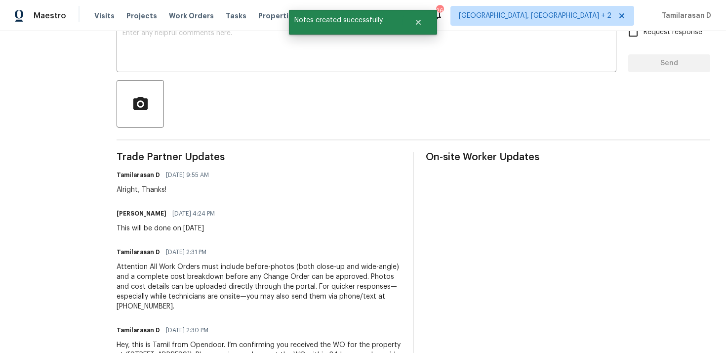
click at [182, 223] on div "This will be done on [DATE]" at bounding box center [169, 228] width 104 height 10
copy div "This will be done on [DATE]"
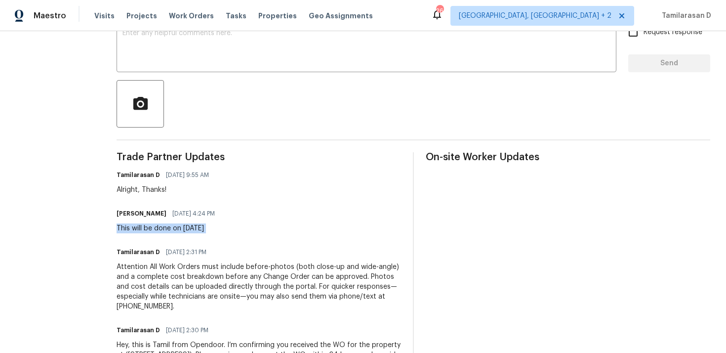
scroll to position [117, 0]
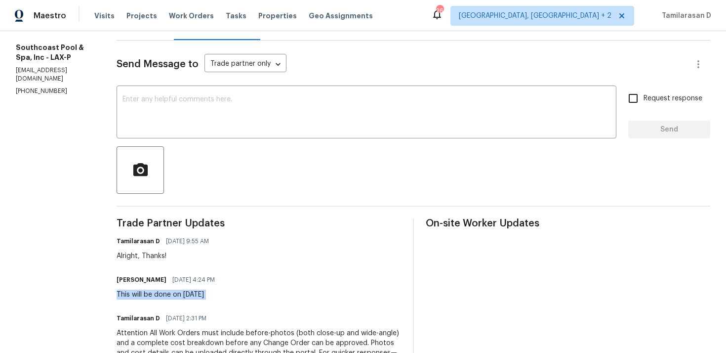
copy div "This will be done on [DATE]"
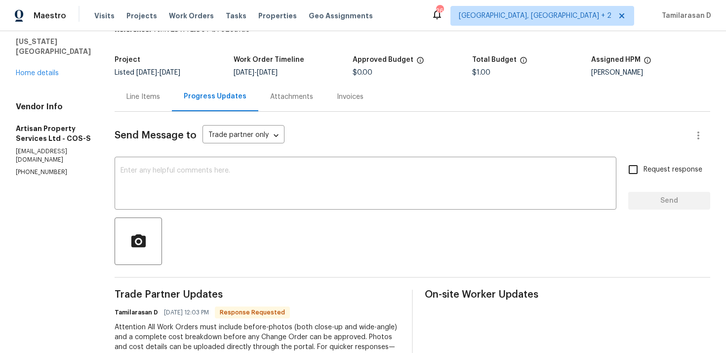
scroll to position [161, 0]
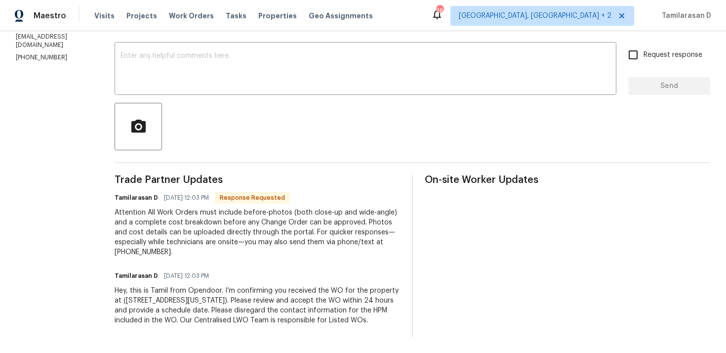
click at [156, 236] on div "Attention All Work Orders must include before-photos (both close-up and wide-an…" at bounding box center [257, 231] width 285 height 49
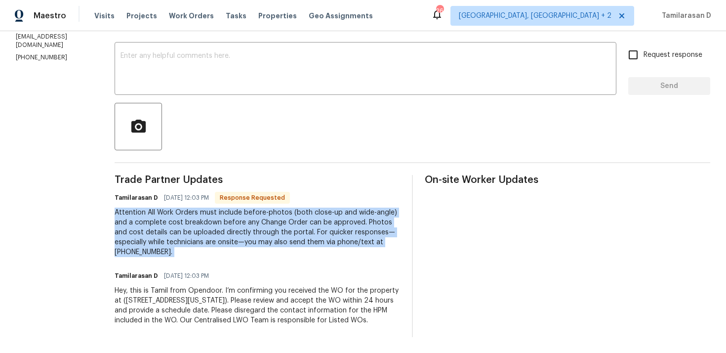
scroll to position [0, 0]
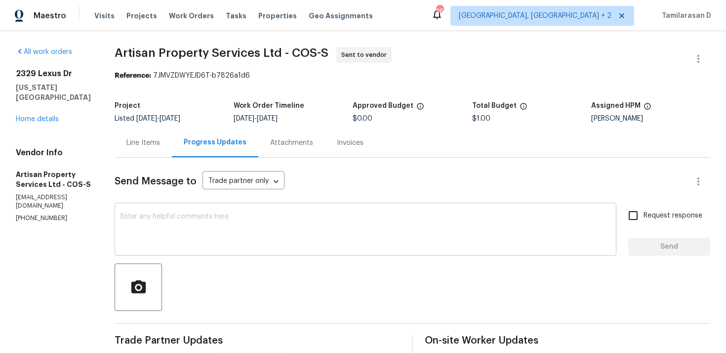
click at [162, 210] on div "x ​" at bounding box center [366, 230] width 502 height 50
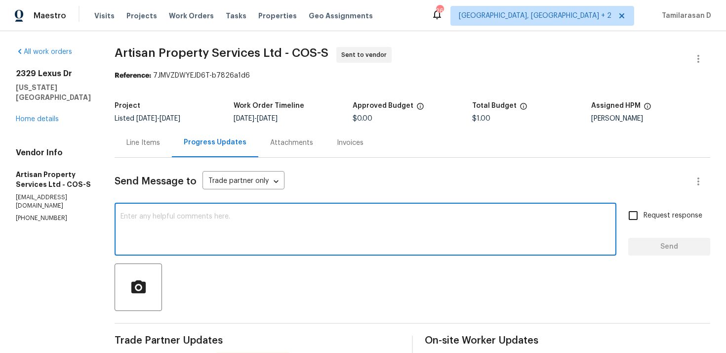
click at [174, 222] on textarea at bounding box center [366, 230] width 490 height 35
paste textarea "Hello Team, Please confirm your availability by accepting this work order with …"
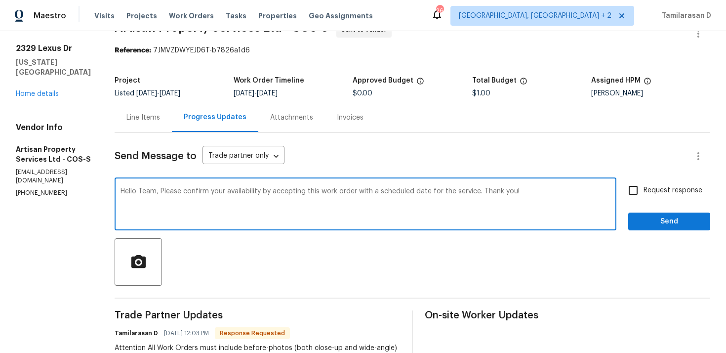
scroll to position [30, 0]
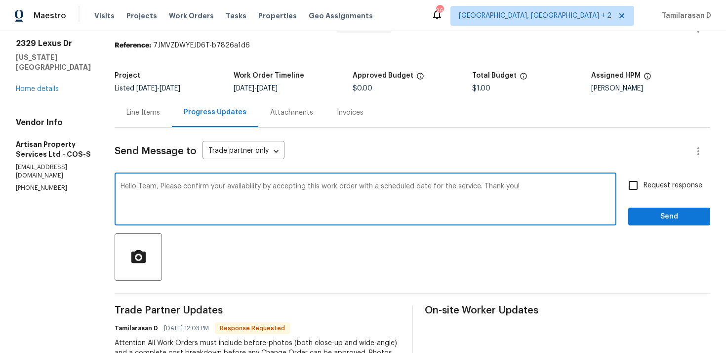
type textarea "Hello Team, Please confirm your availability by accepting this work order with …"
click at [629, 177] on input "Request response" at bounding box center [633, 185] width 21 height 21
checkbox input "true"
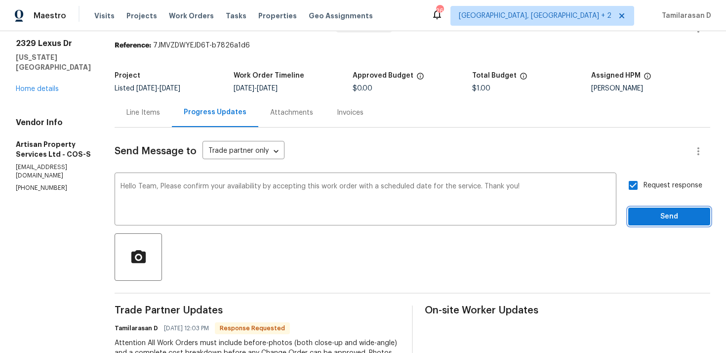
click at [646, 217] on span "Send" at bounding box center [669, 216] width 66 height 12
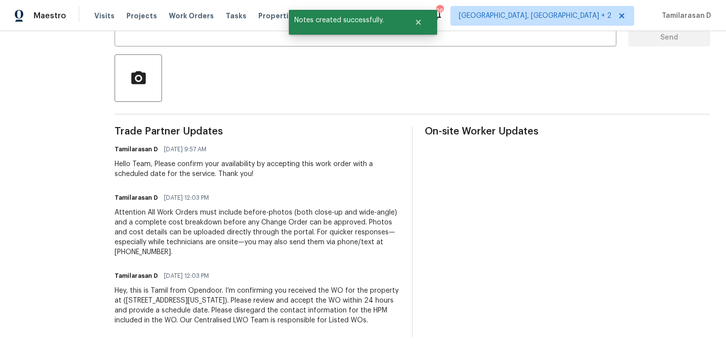
scroll to position [0, 0]
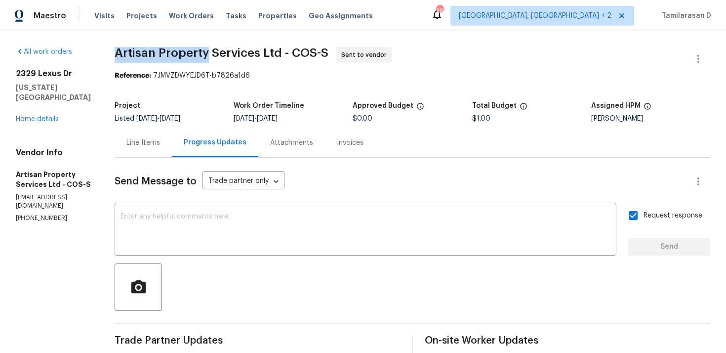
drag, startPoint x: 112, startPoint y: 52, endPoint x: 203, endPoint y: 52, distance: 91.9
click at [203, 52] on div "All work orders [STREET_ADDRESS][US_STATE] Home details Vendor Info Artisan Pro…" at bounding box center [363, 296] width 726 height 530
copy span "Artisan Property"
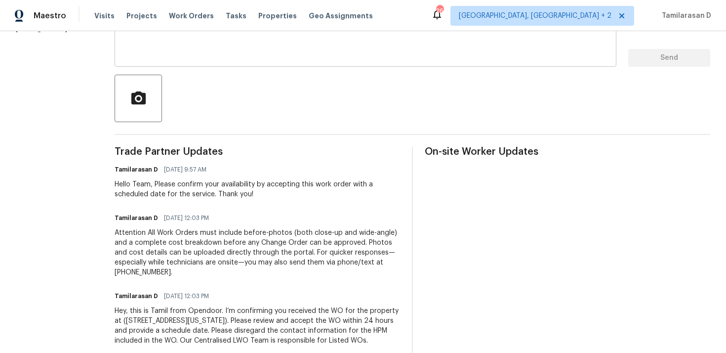
scroll to position [209, 0]
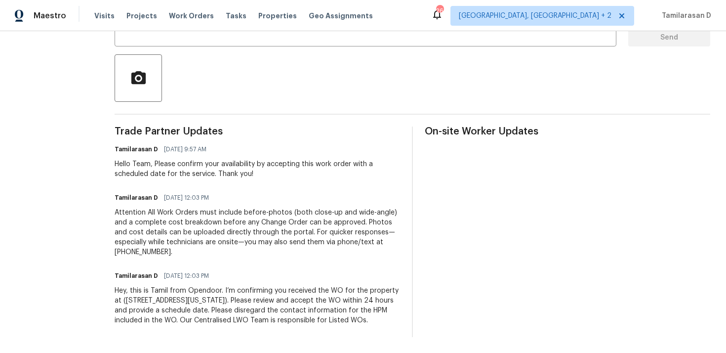
click at [277, 143] on div "Tamilarasan D [DATE] 9:57 AM" at bounding box center [257, 149] width 285 height 14
